Goal: Book appointment/travel/reservation

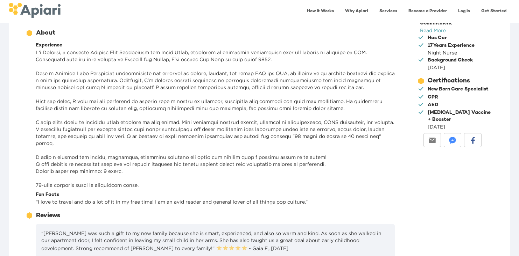
scroll to position [94, 0]
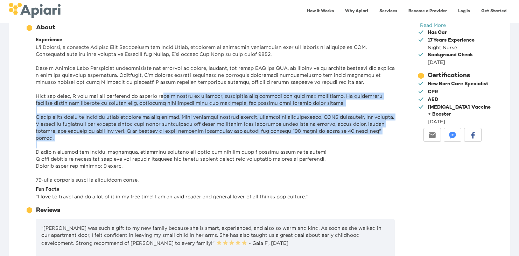
drag, startPoint x: 165, startPoint y: 95, endPoint x: 167, endPoint y: 141, distance: 45.5
click at [167, 141] on p at bounding box center [215, 114] width 359 height 140
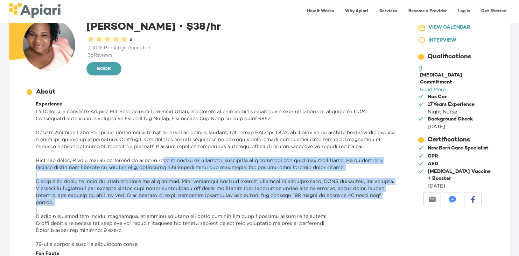
scroll to position [0, 0]
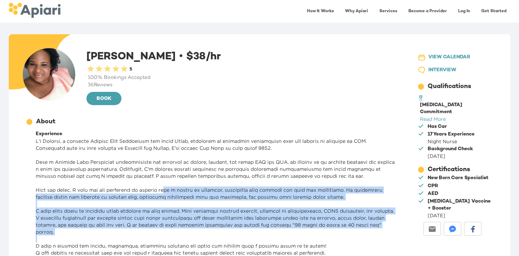
click at [434, 69] on span "INTERVIEW" at bounding box center [442, 70] width 28 height 9
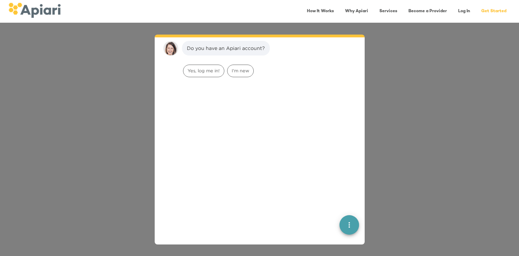
scroll to position [10, 0]
click at [244, 73] on div "I'm new" at bounding box center [240, 70] width 27 height 13
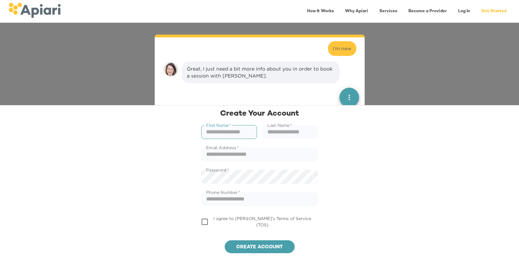
scroll to position [54, 0]
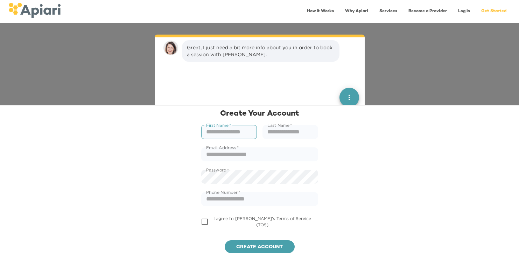
click at [220, 136] on input "text" at bounding box center [229, 132] width 56 height 14
click at [221, 132] on input "text" at bounding box center [229, 132] width 56 height 14
type input "******"
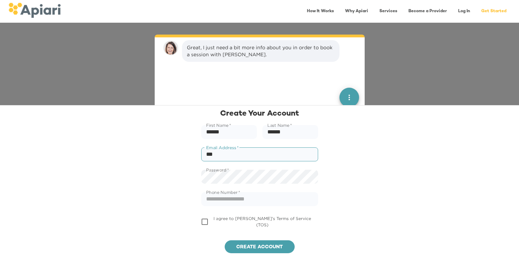
type input "**********"
click at [225, 241] on button "Create account" at bounding box center [260, 247] width 70 height 13
click at [270, 248] on span "Create account" at bounding box center [259, 247] width 59 height 9
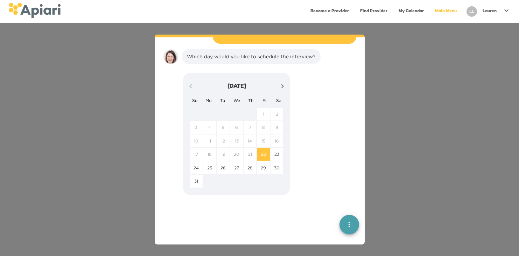
scroll to position [123, 0]
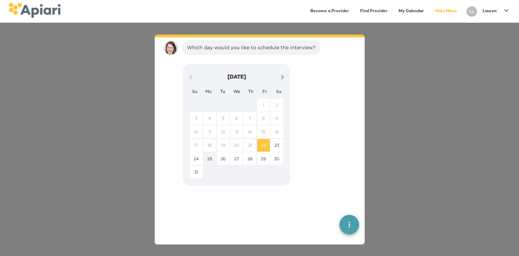
click at [210, 157] on p "25" at bounding box center [209, 159] width 5 height 6
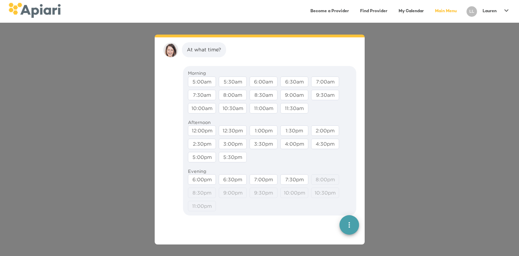
scroll to position [167, 0]
click at [36, 11] on img at bounding box center [34, 10] width 52 height 15
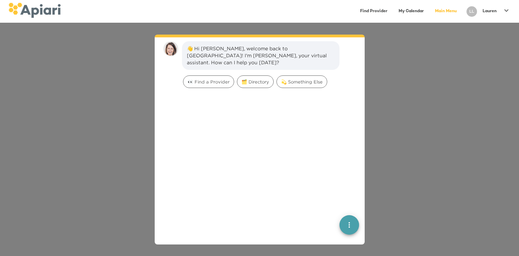
scroll to position [10, 0]
click at [245, 78] on span "🗂️ Directory" at bounding box center [255, 81] width 36 height 7
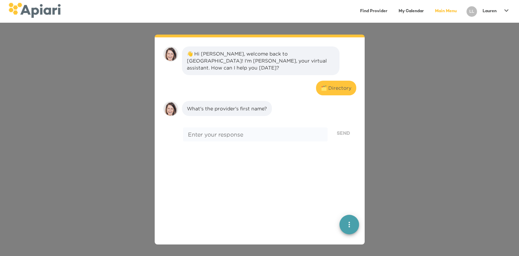
scroll to position [0, 0]
